Goal: Task Accomplishment & Management: Complete application form

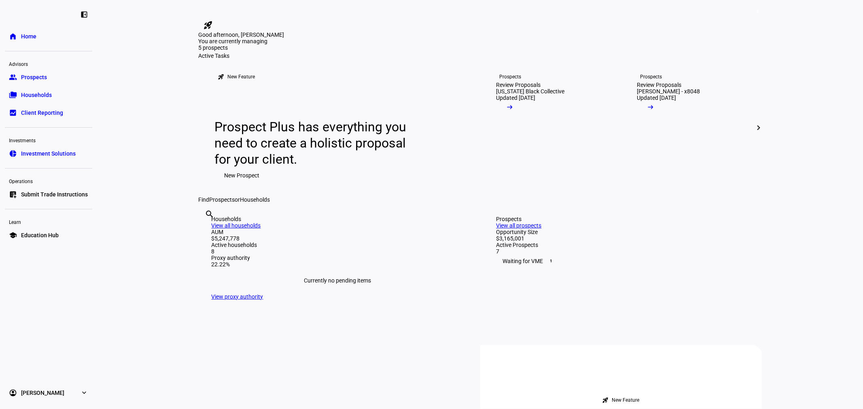
click at [43, 78] on span "Prospects" at bounding box center [34, 77] width 26 height 8
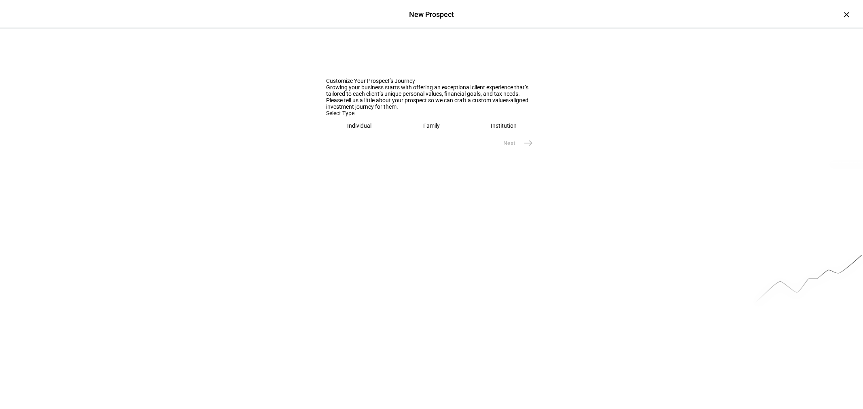
click at [371, 135] on eth-mega-radio-button "Individual" at bounding box center [359, 125] width 66 height 19
click at [374, 155] on input "text" at bounding box center [431, 151] width 210 height 6
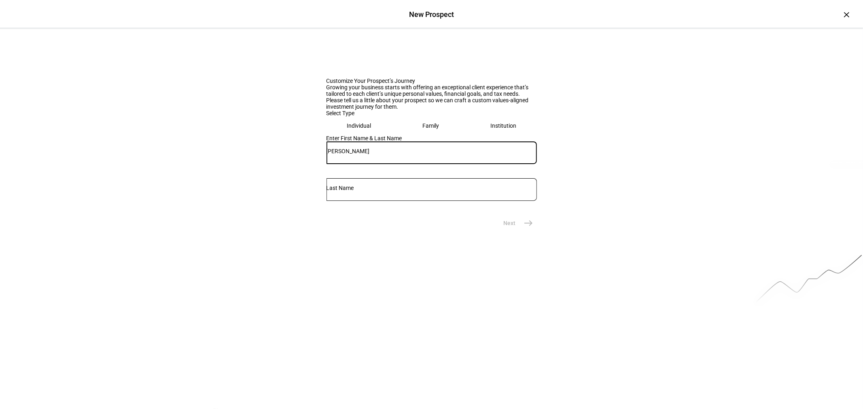
type input "[PERSON_NAME]"
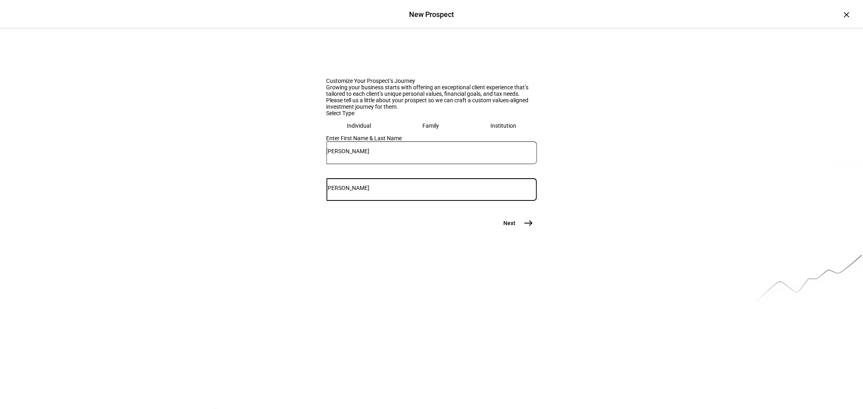
type input "[PERSON_NAME]"
click at [516, 231] on button "Next east" at bounding box center [515, 223] width 43 height 16
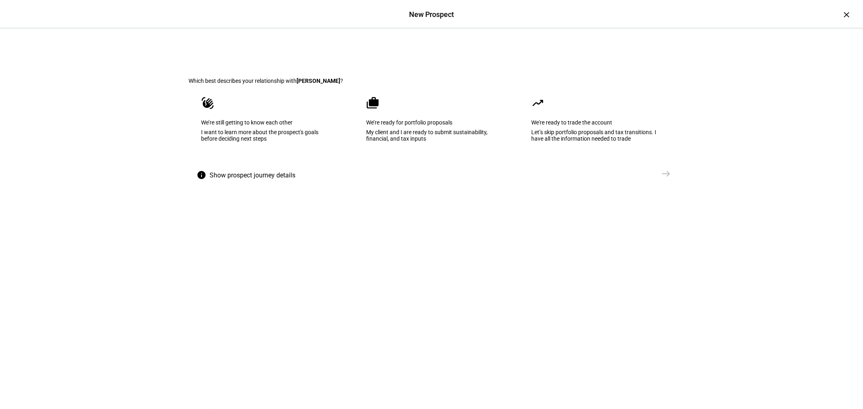
click at [323, 142] on div "I want to learn more about the prospect's goals before deciding next steps" at bounding box center [266, 135] width 130 height 13
click at [661, 179] on mat-icon "east" at bounding box center [666, 174] width 10 height 10
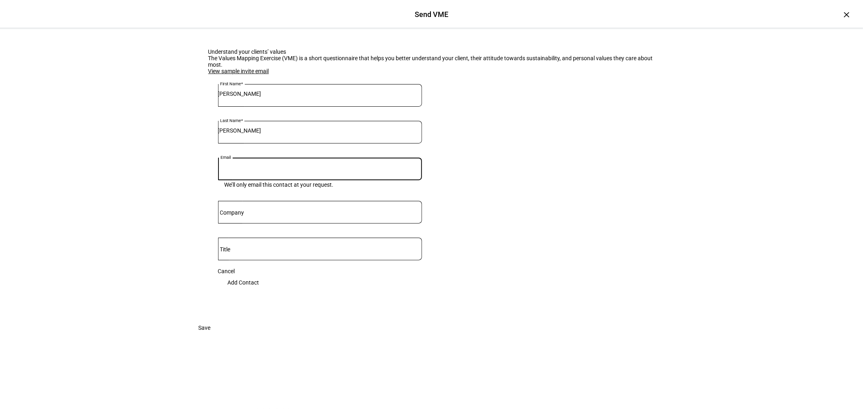
click at [291, 171] on input "Email" at bounding box center [320, 167] width 204 height 6
click at [256, 171] on input "Email" at bounding box center [320, 167] width 204 height 6
paste input "[EMAIL_ADDRESS][DOMAIN_NAME]"
type input "[EMAIL_ADDRESS][DOMAIN_NAME]"
click at [334, 188] on div at bounding box center [375, 184] width 82 height 8
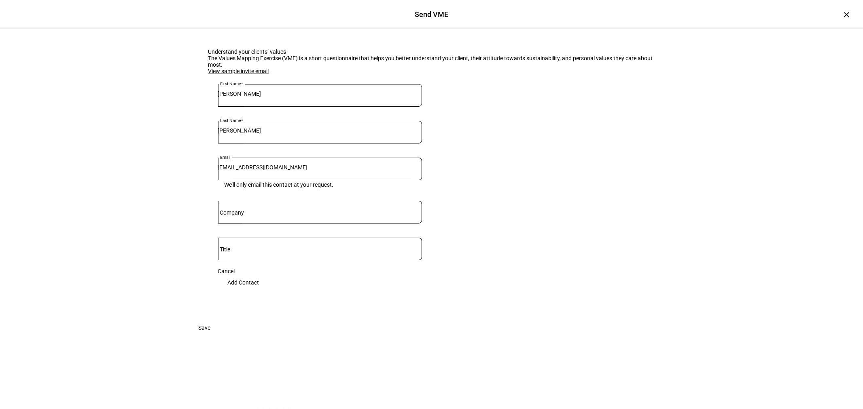
click at [259, 291] on span "Add Contact" at bounding box center [244, 283] width 32 height 16
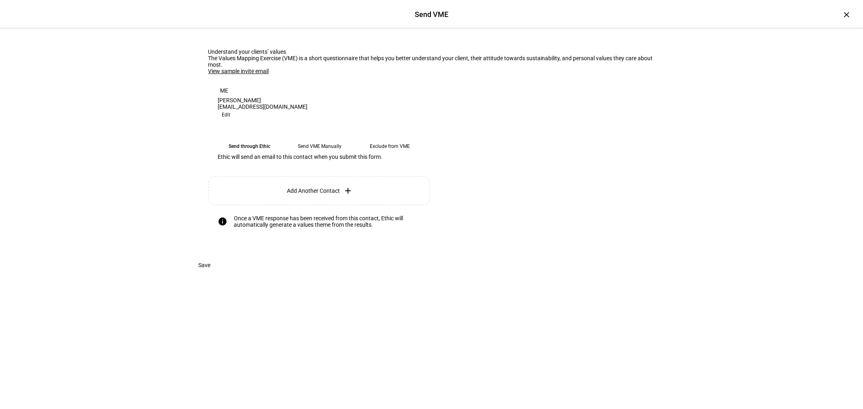
scroll to position [14, 0]
click at [308, 154] on eth-mega-radio-button "Send VME Manually" at bounding box center [320, 146] width 64 height 15
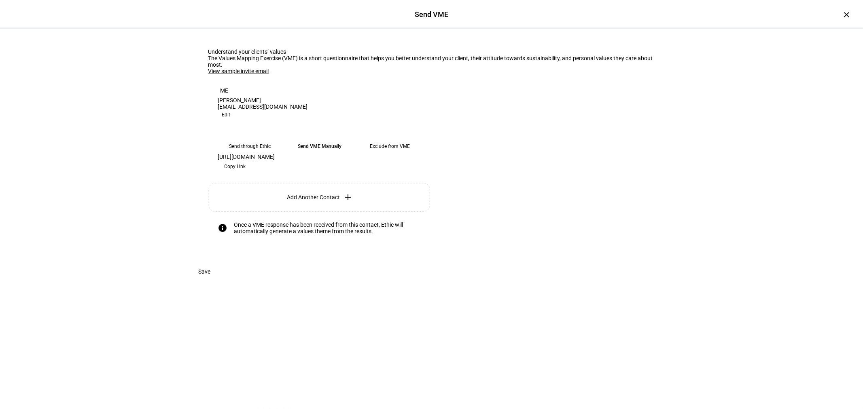
click at [252, 173] on span at bounding box center [235, 166] width 34 height 13
click at [211, 280] on span "Save" at bounding box center [205, 272] width 12 height 16
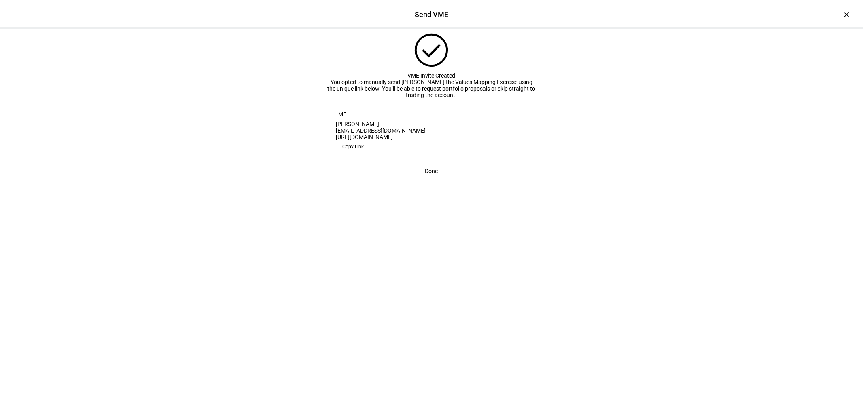
scroll to position [0, 0]
click at [435, 179] on span at bounding box center [431, 171] width 32 height 16
